Goal: Information Seeking & Learning: Learn about a topic

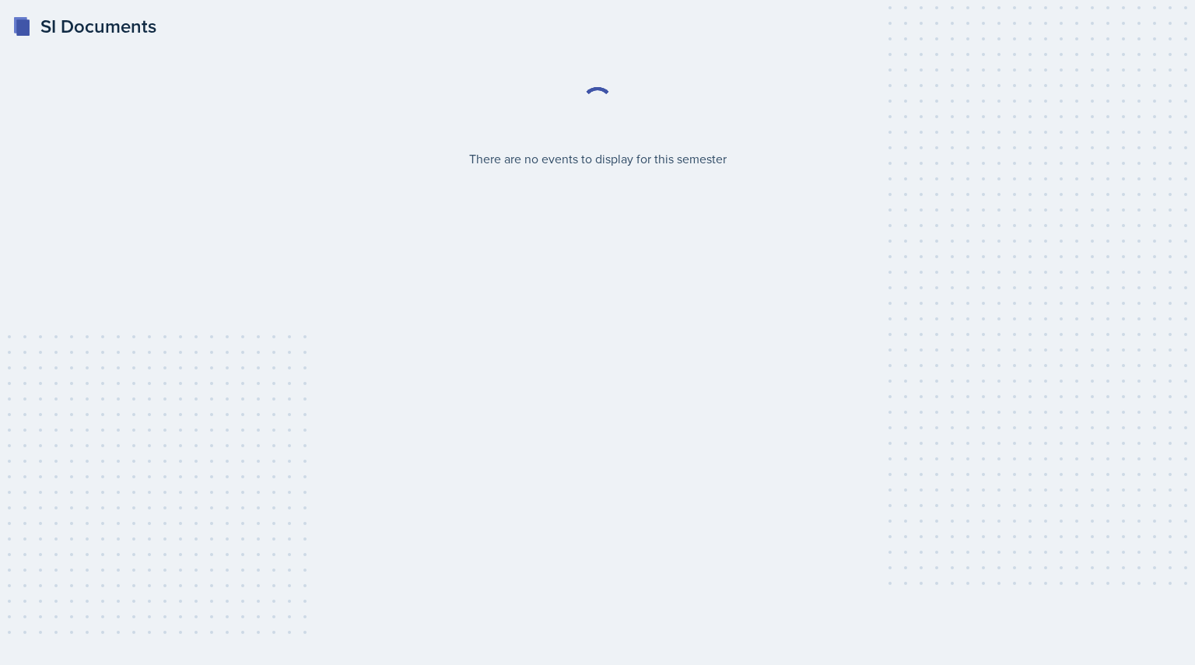
select select "2bed604d-1099-4043-b1bc-2365e8740244"
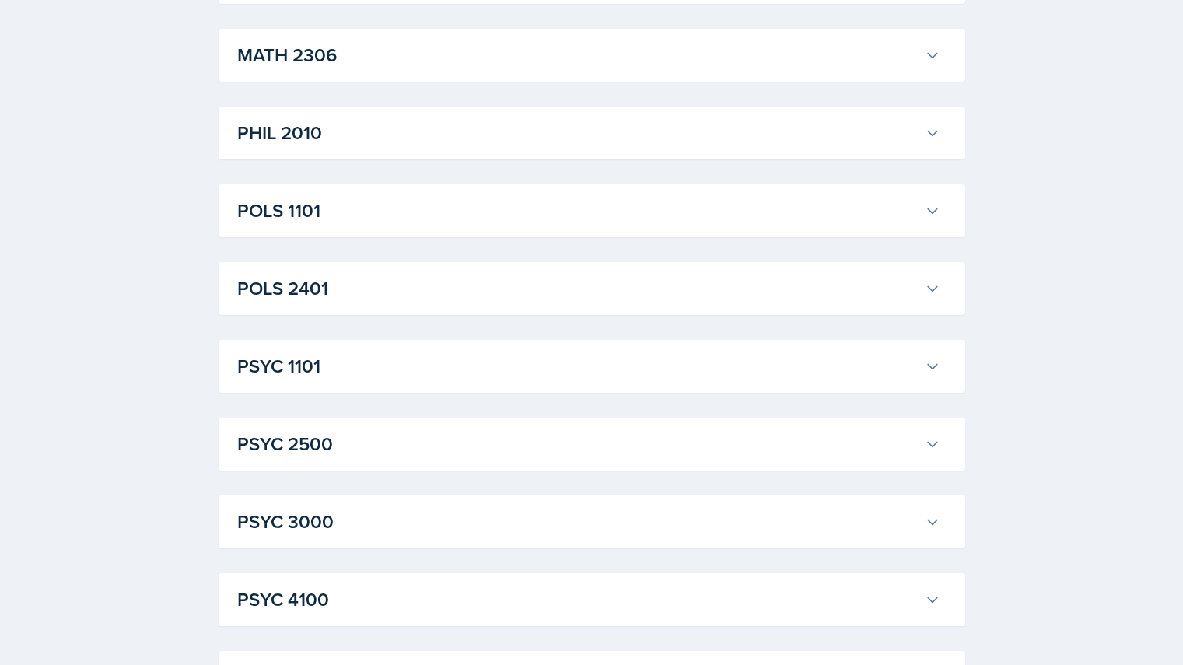
scroll to position [1978, 0]
click at [463, 211] on h3 "POLS 1101" at bounding box center [577, 212] width 681 height 28
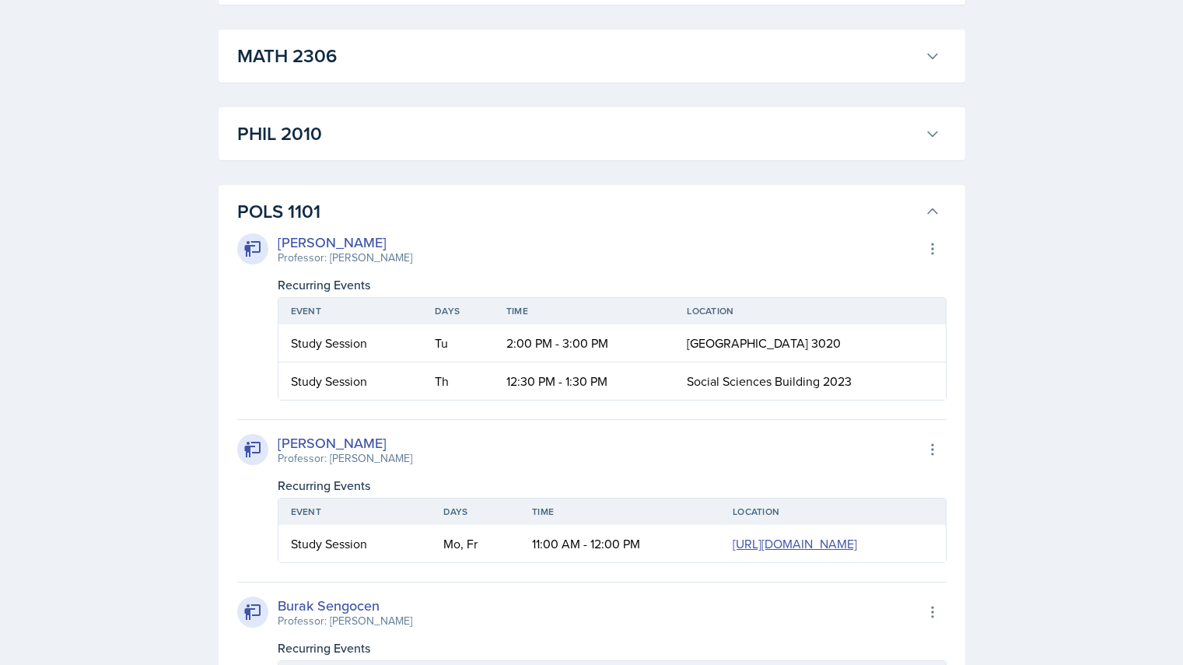
click at [463, 211] on h3 "POLS 1101" at bounding box center [577, 212] width 681 height 28
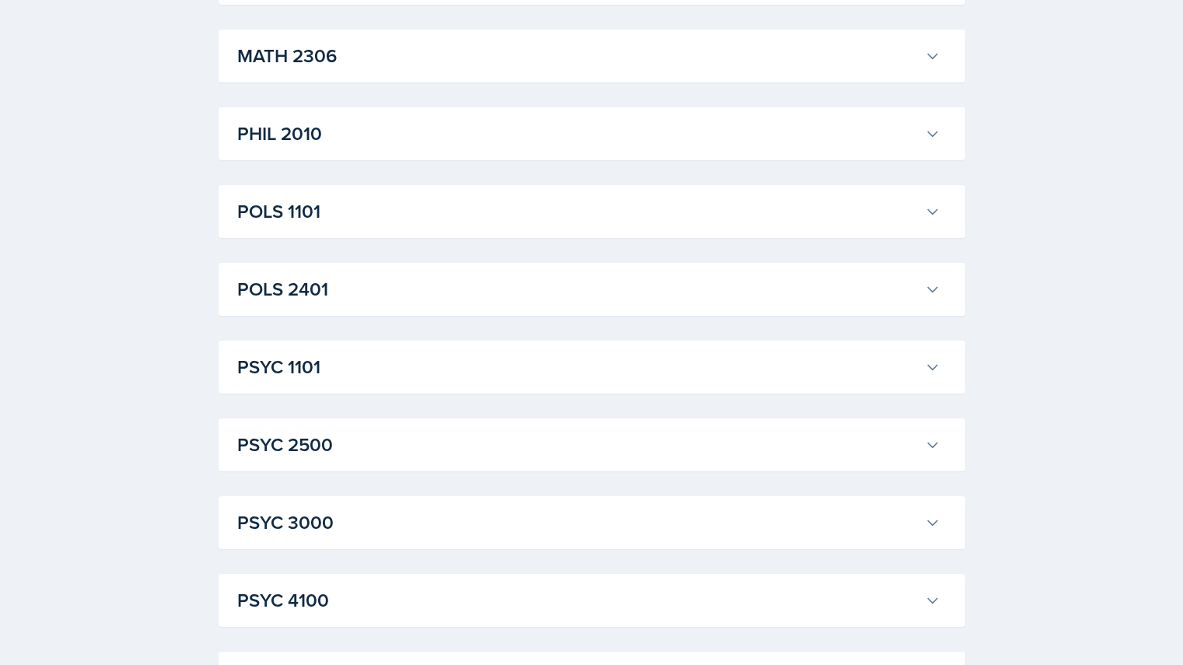
click at [467, 298] on h3 "POLS 2401" at bounding box center [577, 289] width 681 height 28
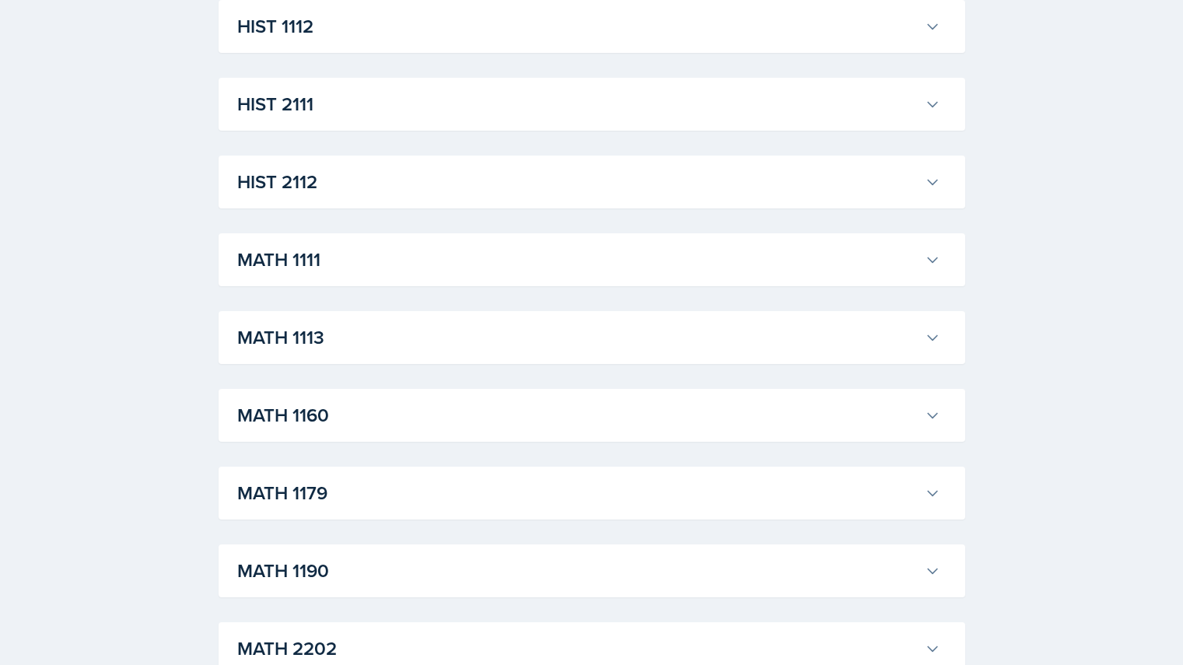
scroll to position [1225, 0]
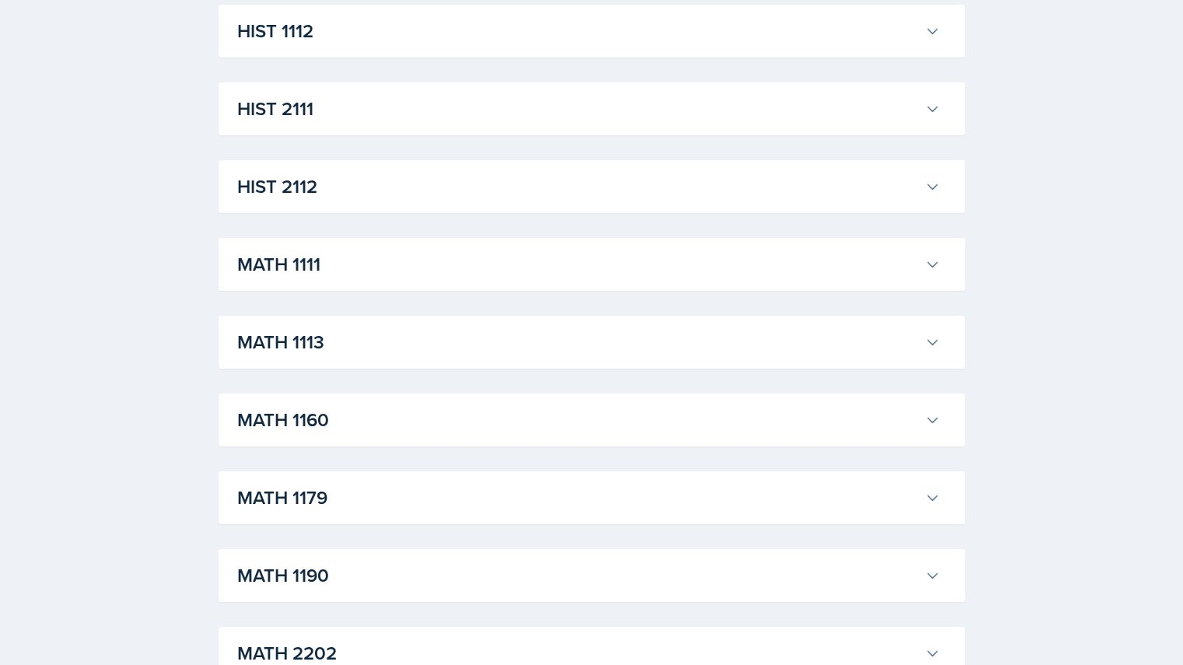
click at [454, 296] on div "ACCT 2101 [PERSON_NAME] Professor: [PERSON_NAME] Export to Google Calendar Recu…" at bounding box center [592, 361] width 747 height 2580
click at [413, 271] on h3 "MATH 1111" at bounding box center [577, 264] width 681 height 28
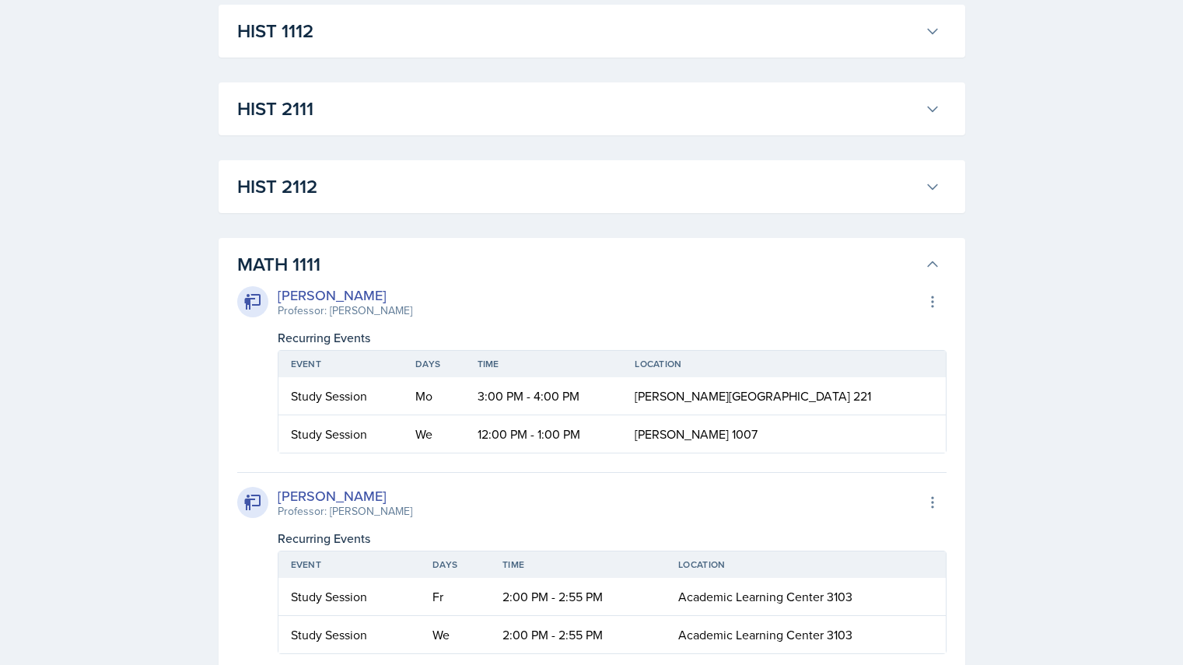
drag, startPoint x: 422, startPoint y: 267, endPoint x: 144, endPoint y: 317, distance: 283.0
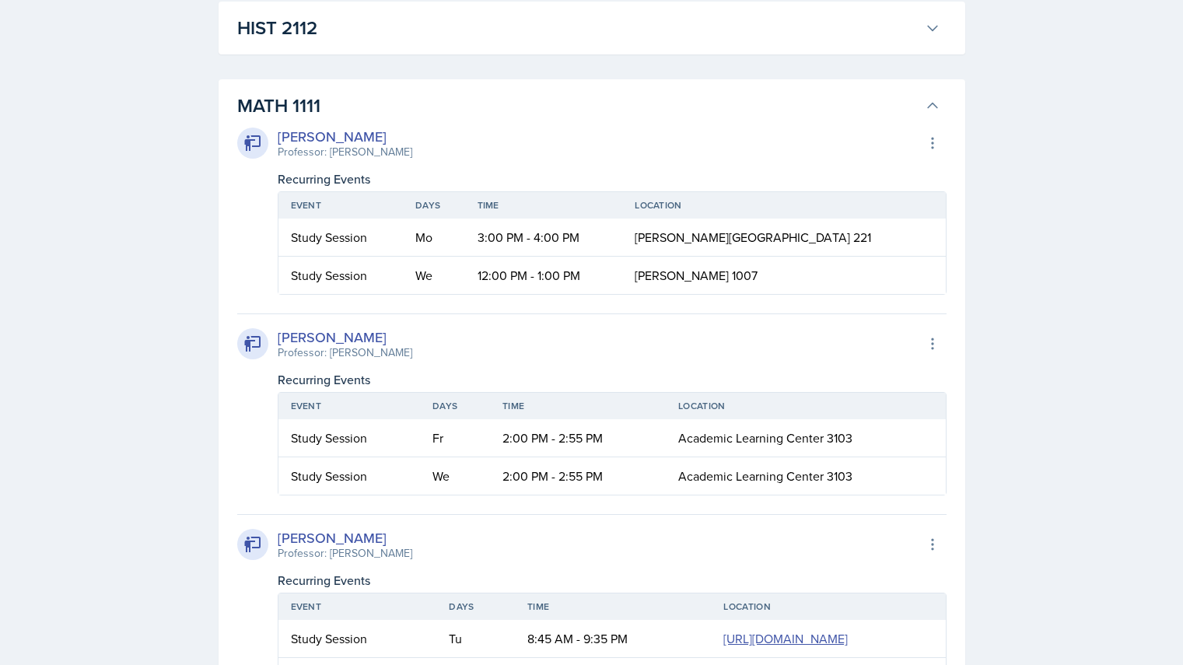
scroll to position [1388, 0]
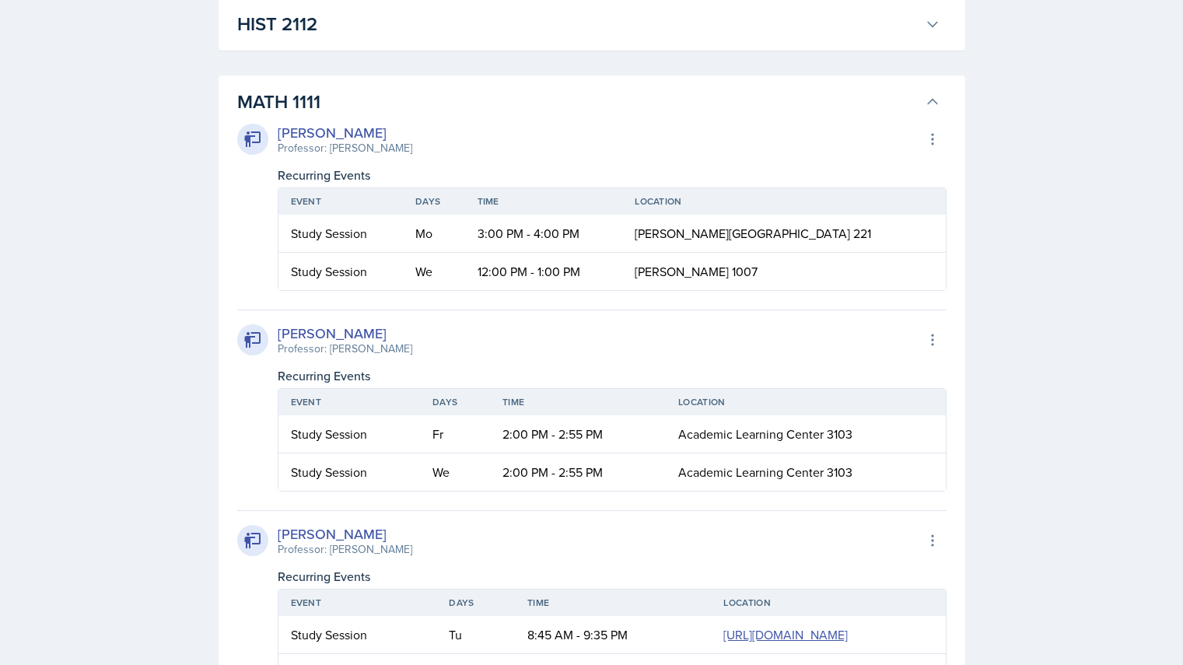
click at [509, 114] on h3 "MATH 1111" at bounding box center [577, 102] width 681 height 28
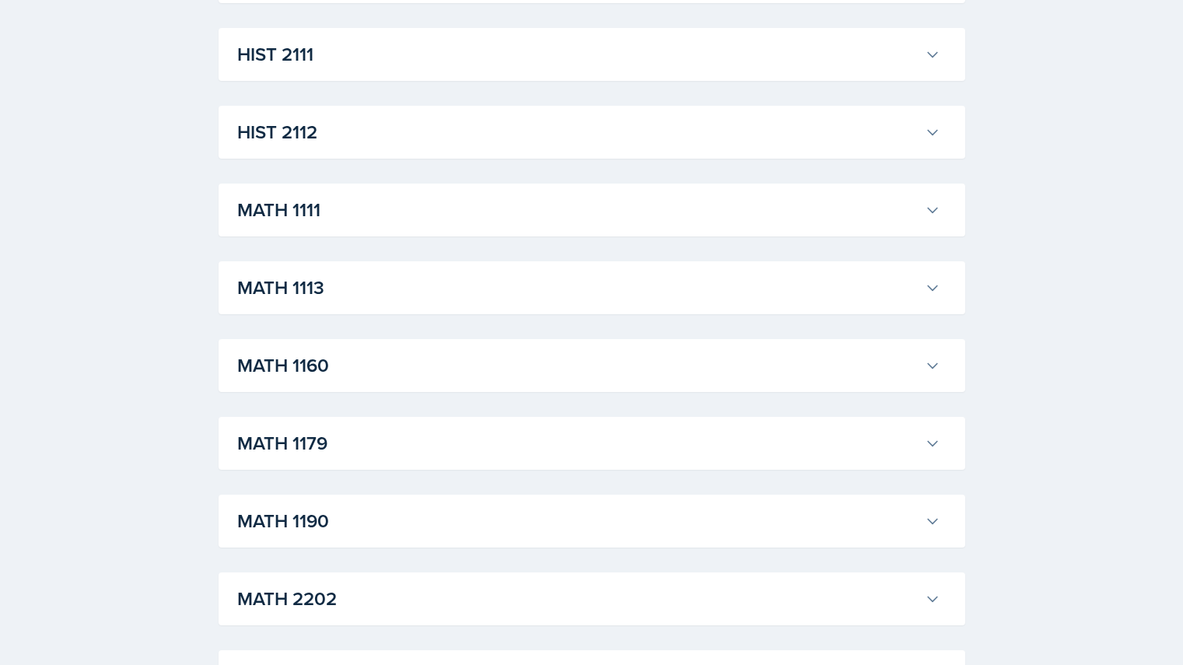
scroll to position [1279, 0]
click at [482, 128] on h3 "HIST 2112" at bounding box center [577, 133] width 681 height 28
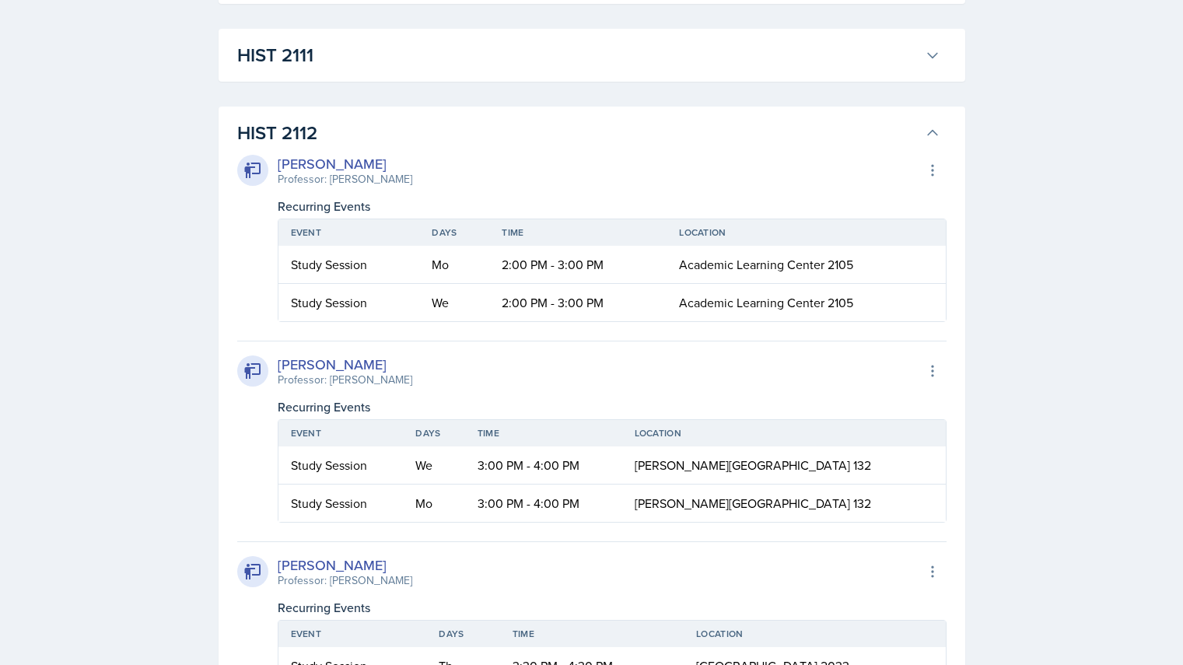
click at [482, 128] on h3 "HIST 2112" at bounding box center [577, 133] width 681 height 28
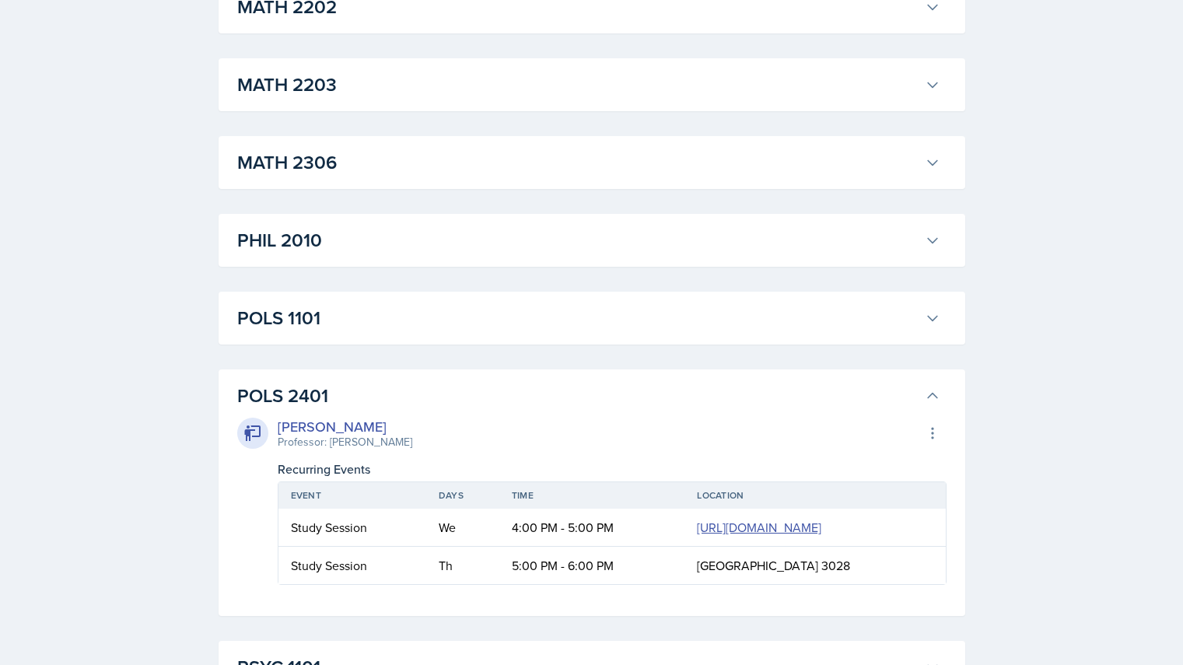
scroll to position [1872, 0]
click at [397, 317] on h3 "POLS 1101" at bounding box center [577, 317] width 681 height 28
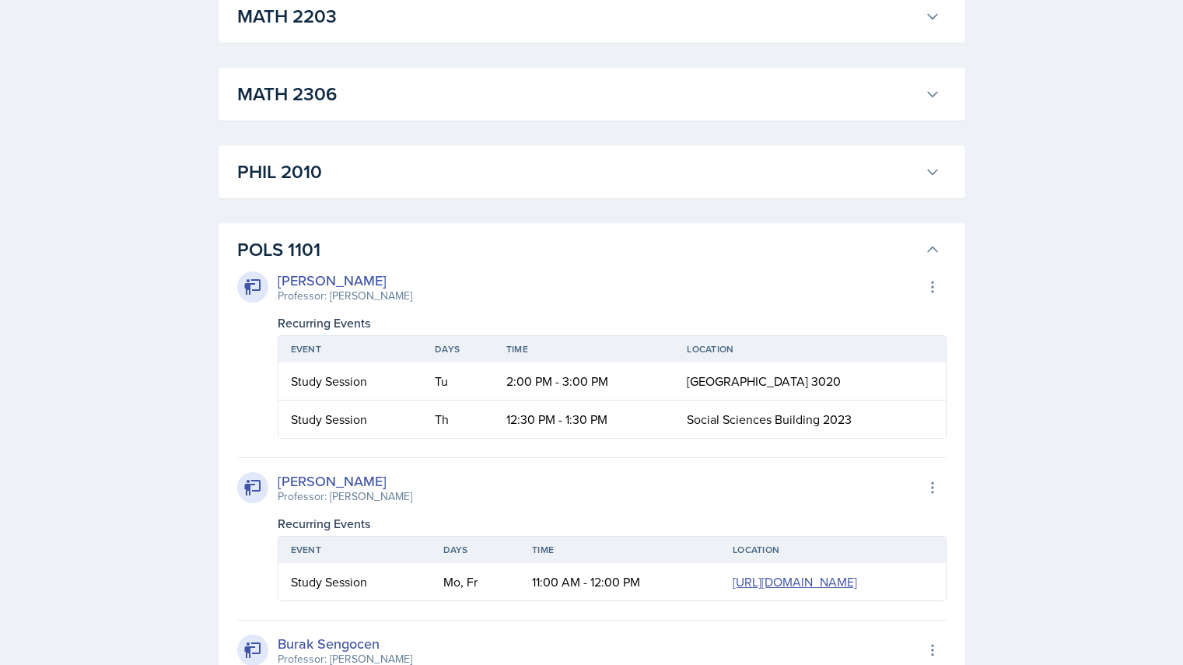
scroll to position [1941, 0]
click at [382, 250] on h3 "POLS 1101" at bounding box center [577, 249] width 681 height 28
